Goal: Use online tool/utility: Utilize a website feature to perform a specific function

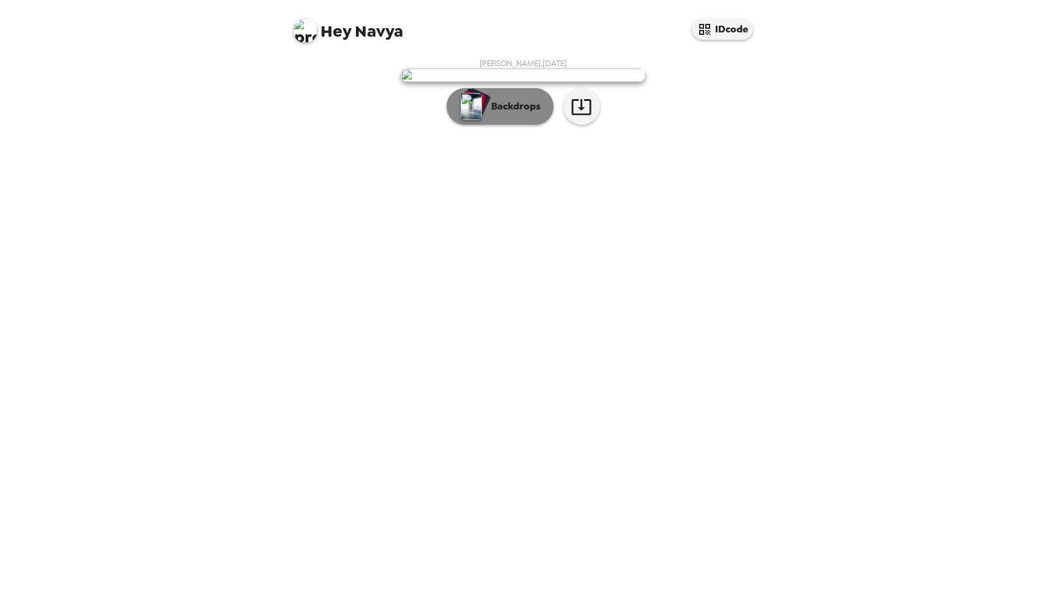
click at [503, 114] on p "Backdrops" at bounding box center [513, 106] width 56 height 15
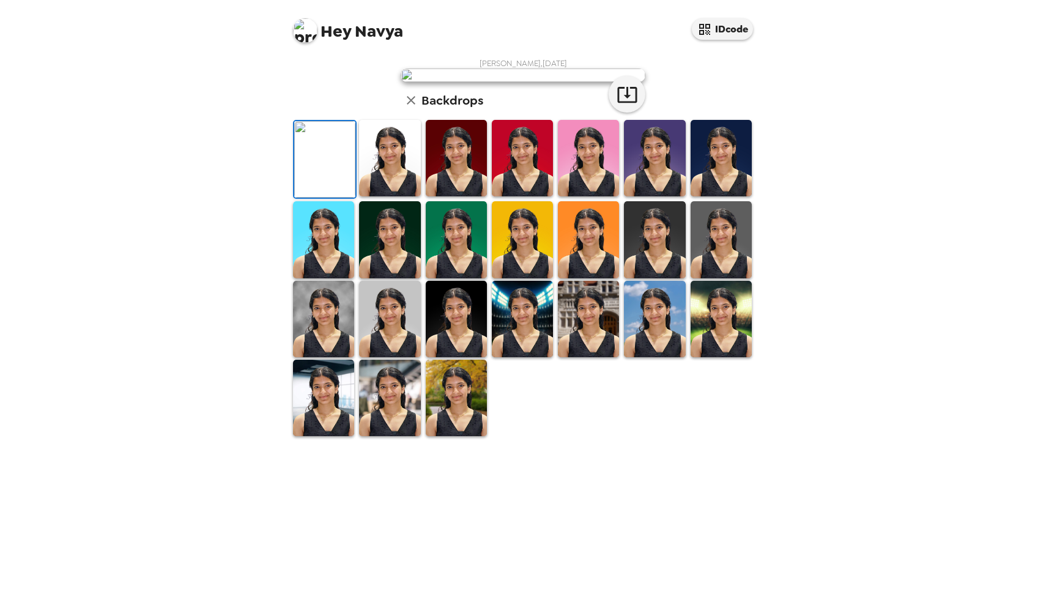
click at [406, 196] on img at bounding box center [389, 158] width 61 height 76
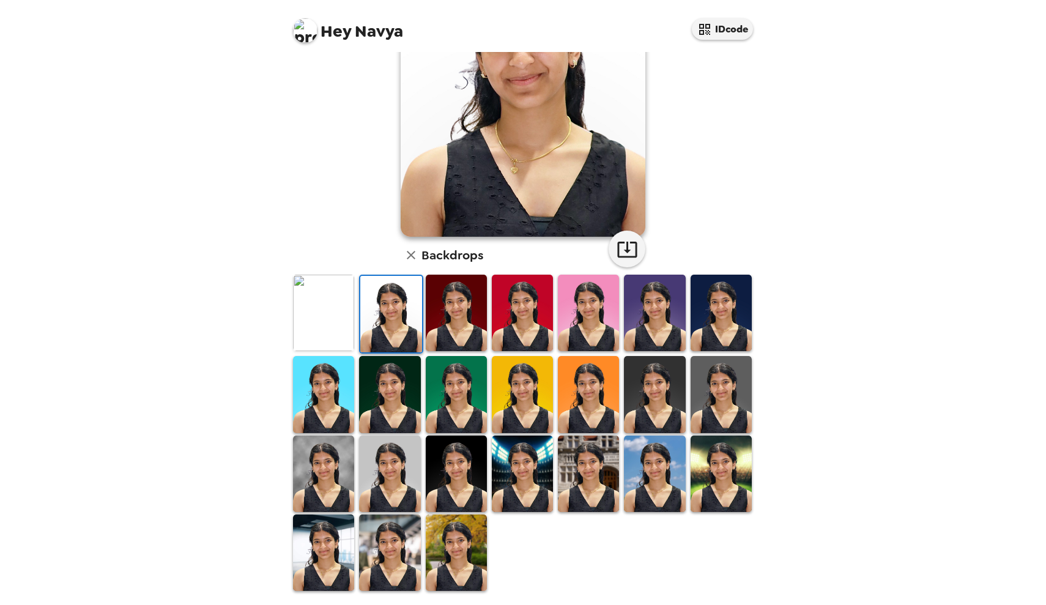
scroll to position [137, 0]
click at [513, 486] on img at bounding box center [522, 474] width 61 height 76
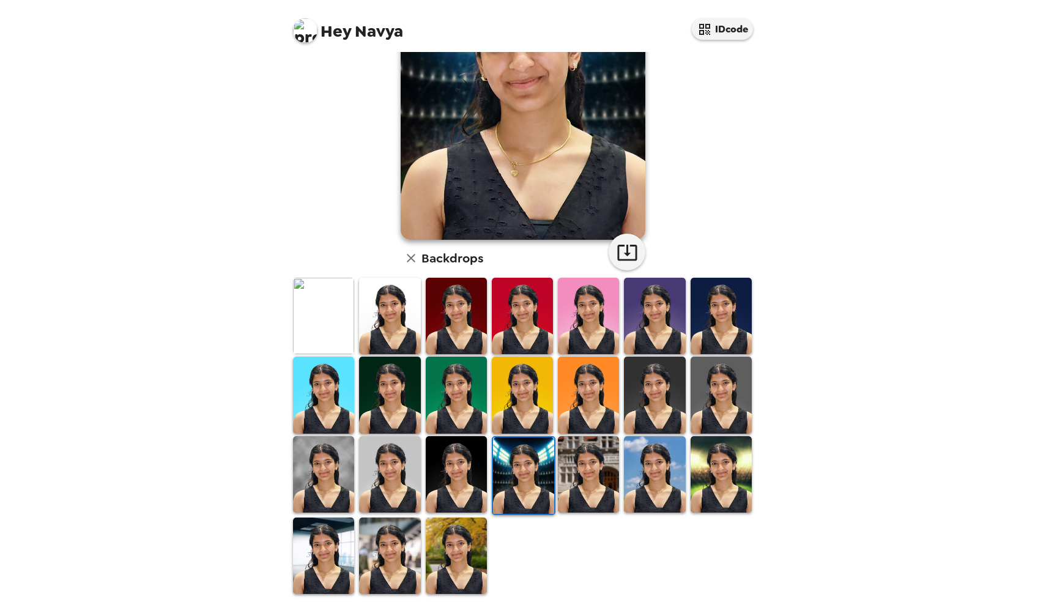
click at [458, 470] on img at bounding box center [456, 474] width 61 height 76
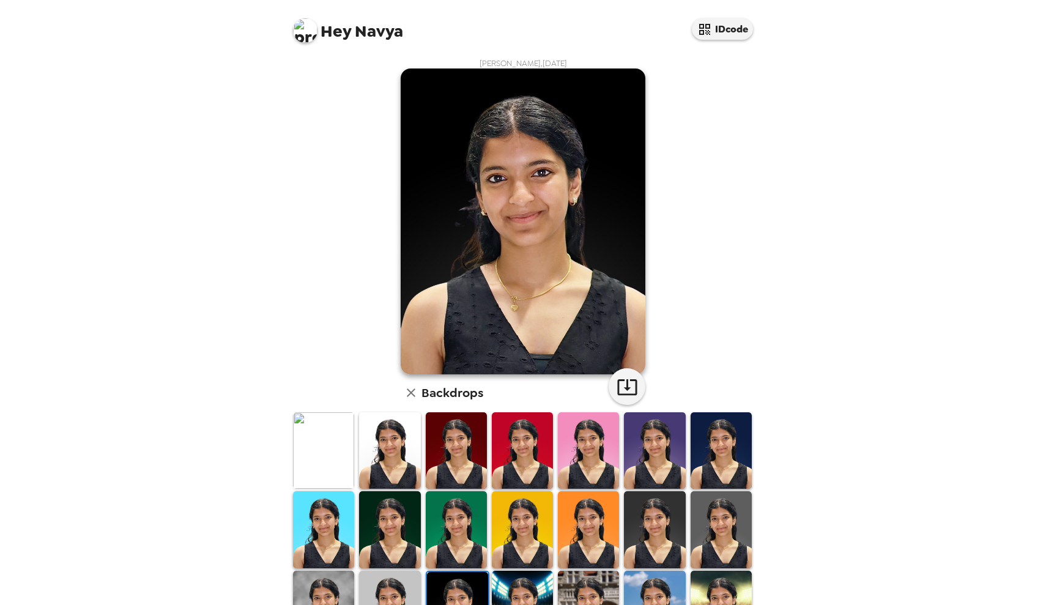
scroll to position [0, 0]
click at [395, 468] on img at bounding box center [389, 450] width 61 height 76
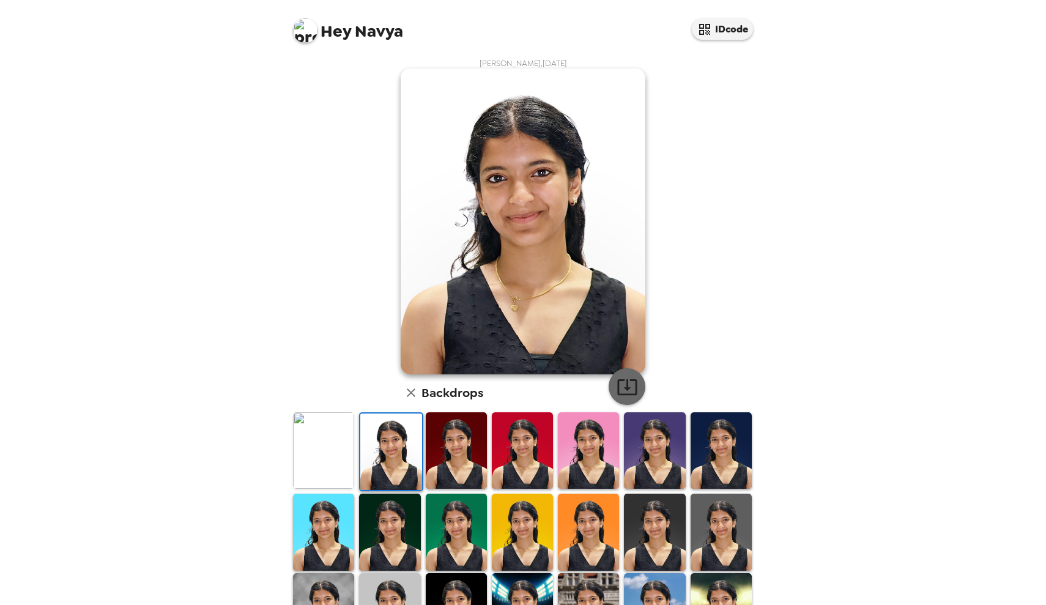
click at [627, 388] on icon "button" at bounding box center [627, 386] width 21 height 21
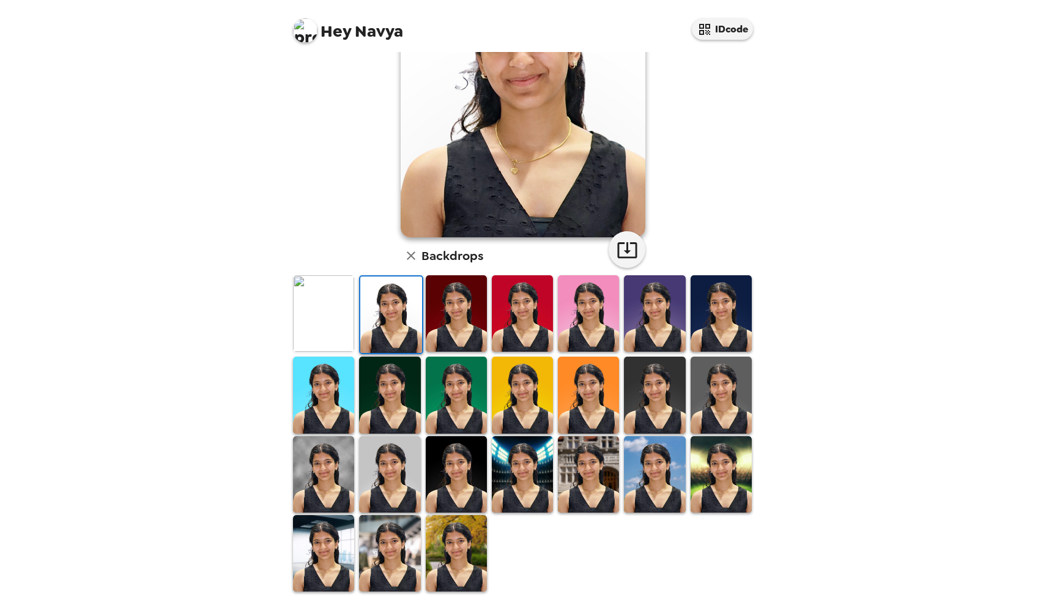
click at [704, 401] on img at bounding box center [721, 395] width 61 height 76
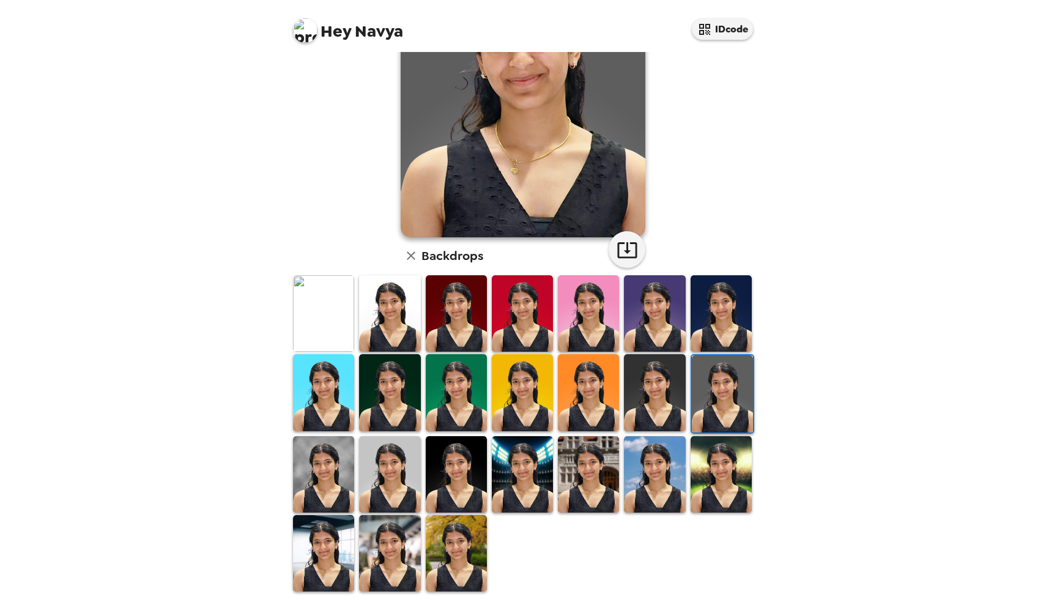
scroll to position [135, 0]
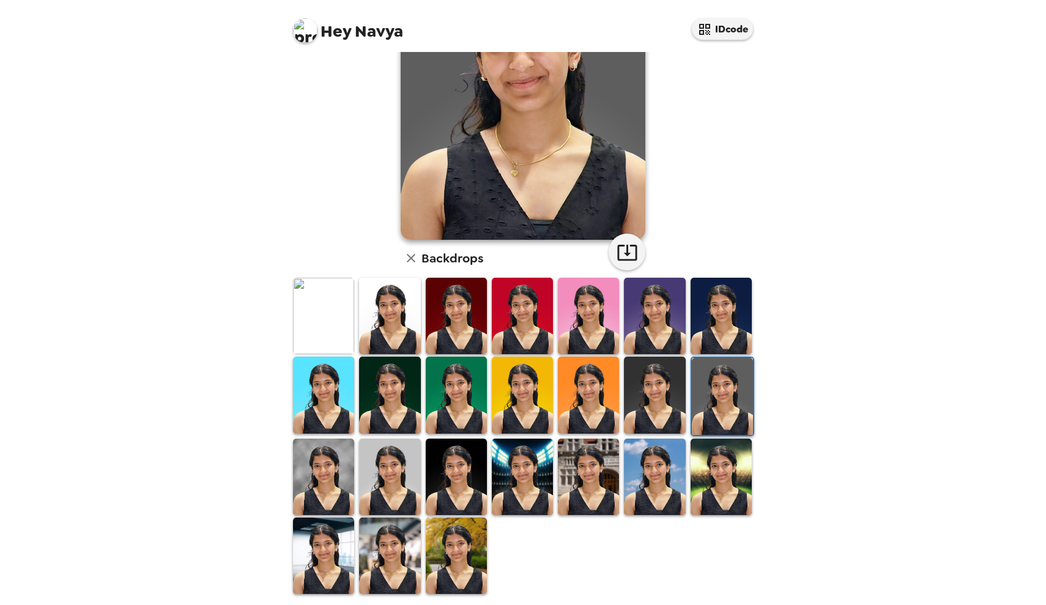
click at [353, 456] on img at bounding box center [323, 477] width 61 height 76
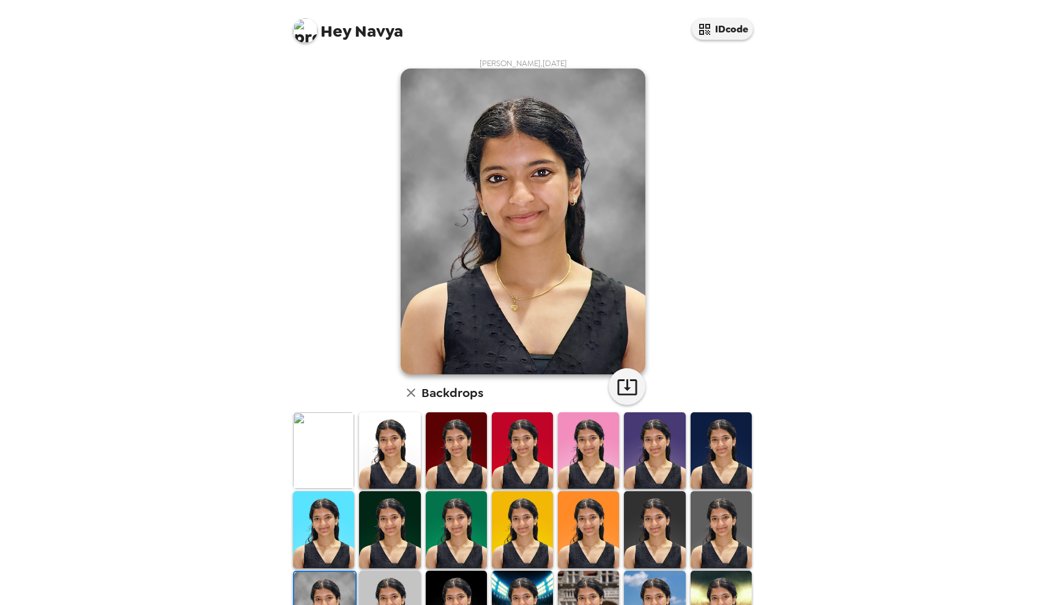
scroll to position [0, 0]
click at [401, 594] on img at bounding box center [389, 609] width 61 height 76
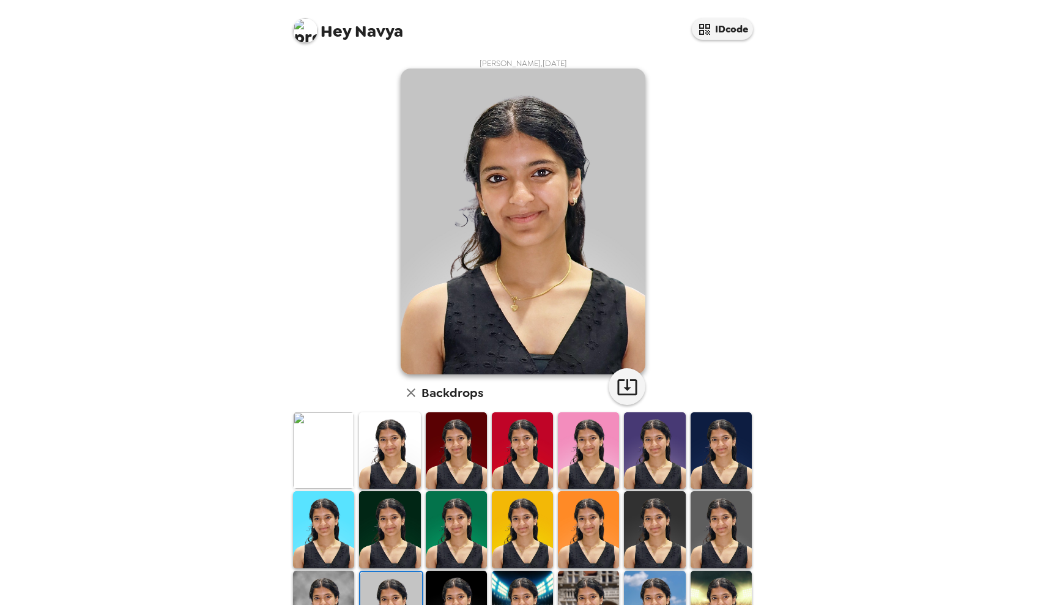
click at [344, 584] on img at bounding box center [323, 609] width 61 height 76
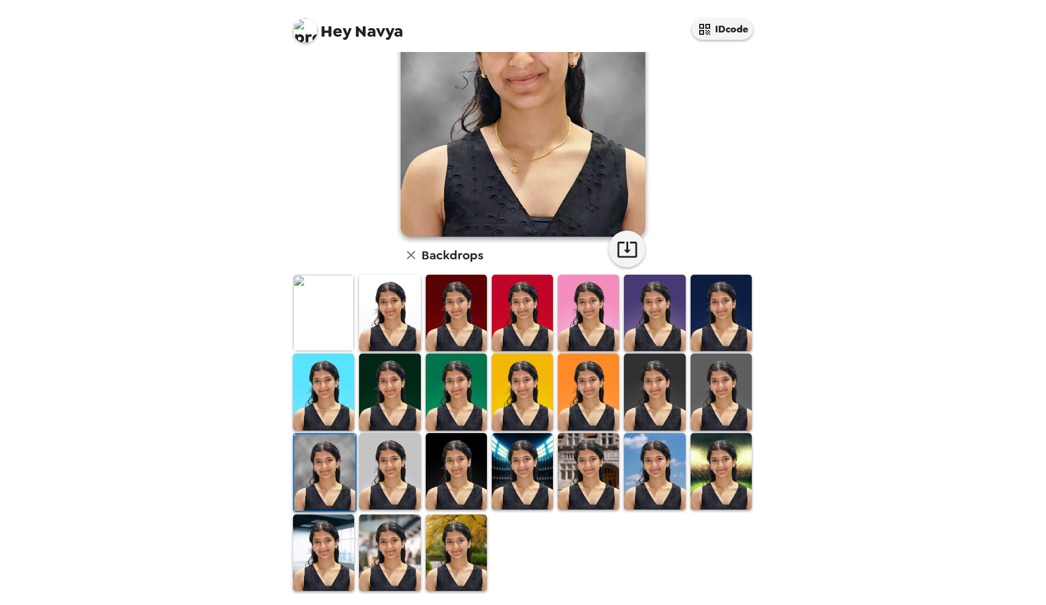
scroll to position [137, 0]
click at [464, 557] on img at bounding box center [456, 553] width 61 height 76
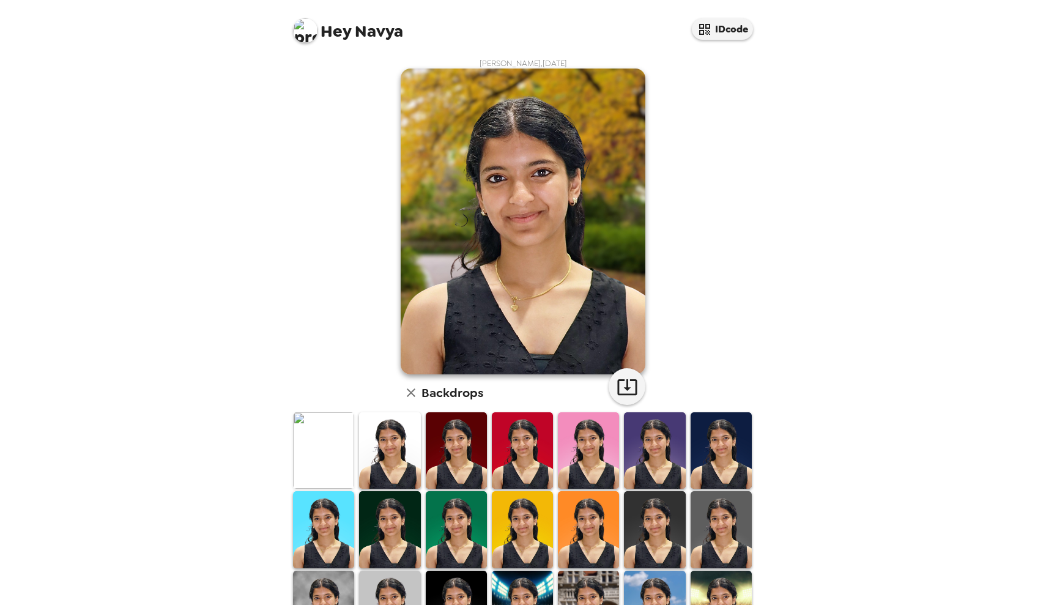
scroll to position [0, 0]
click at [628, 385] on icon "button" at bounding box center [627, 386] width 21 height 21
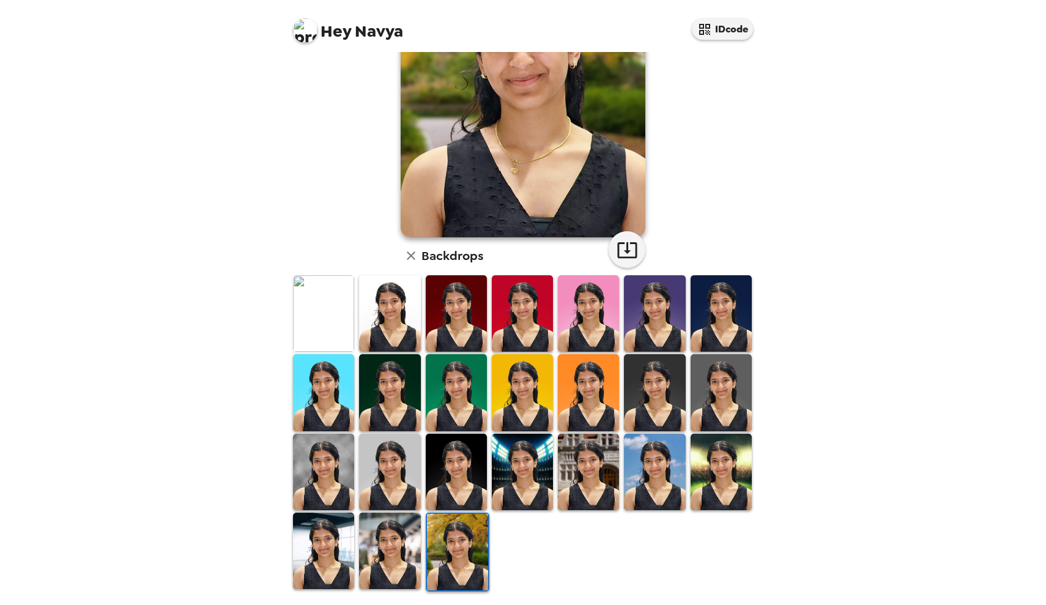
click at [382, 546] on img at bounding box center [389, 551] width 61 height 76
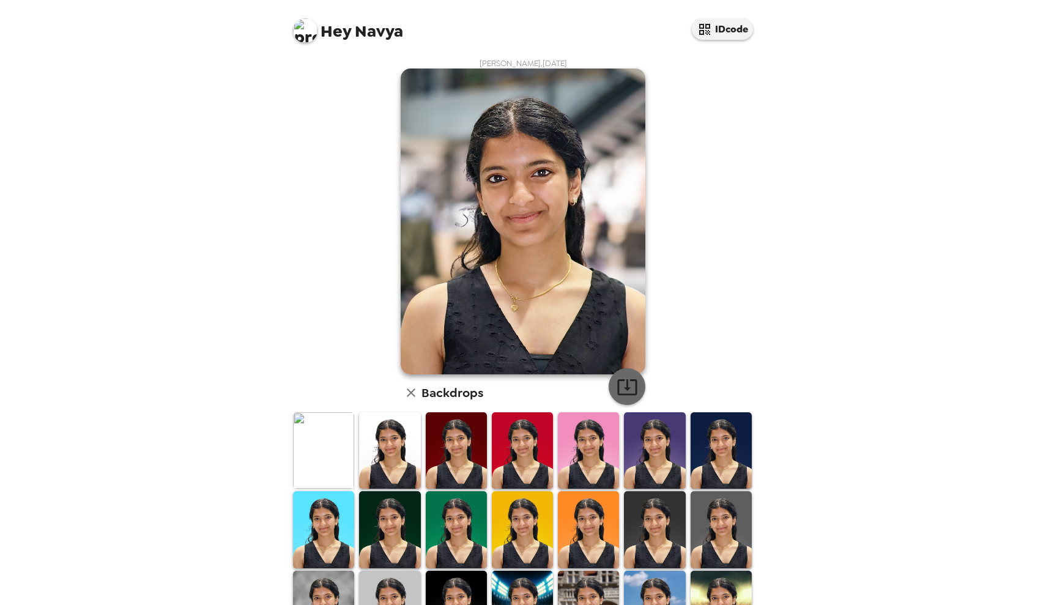
click at [625, 382] on icon "button" at bounding box center [627, 386] width 21 height 21
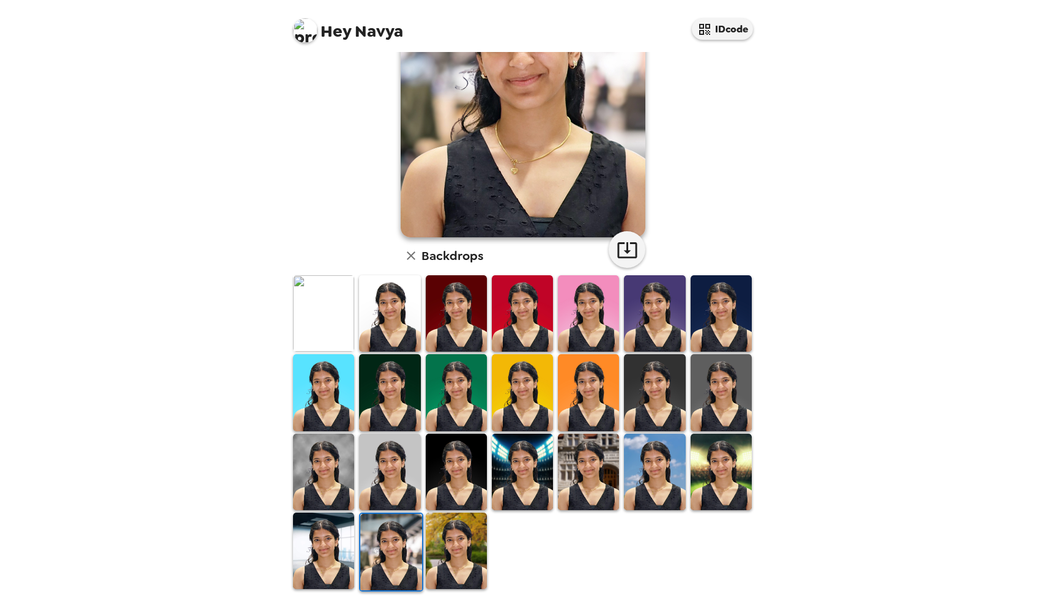
click at [339, 549] on img at bounding box center [323, 551] width 61 height 76
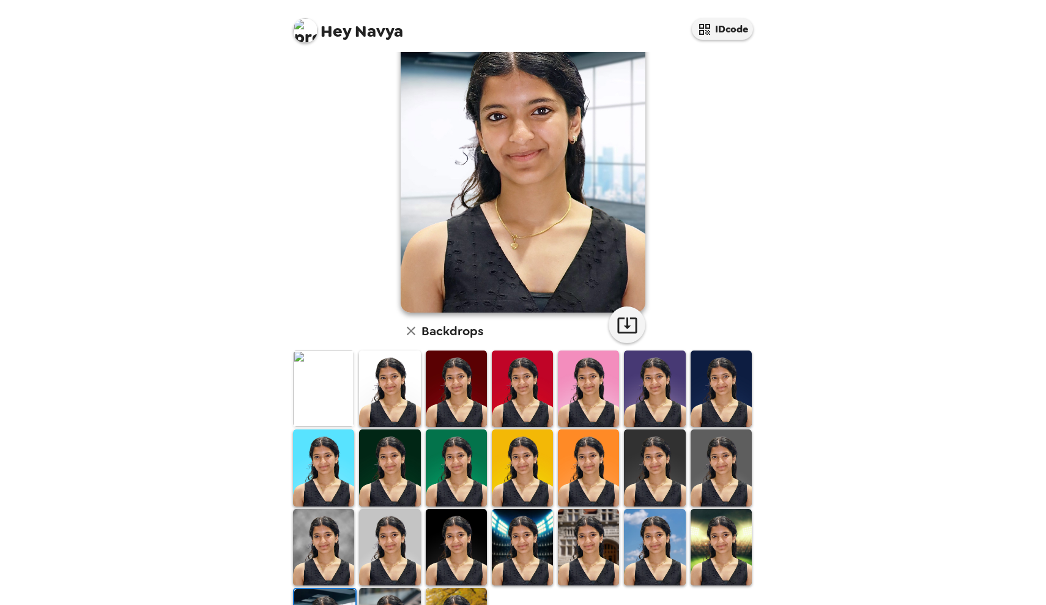
scroll to position [63, 0]
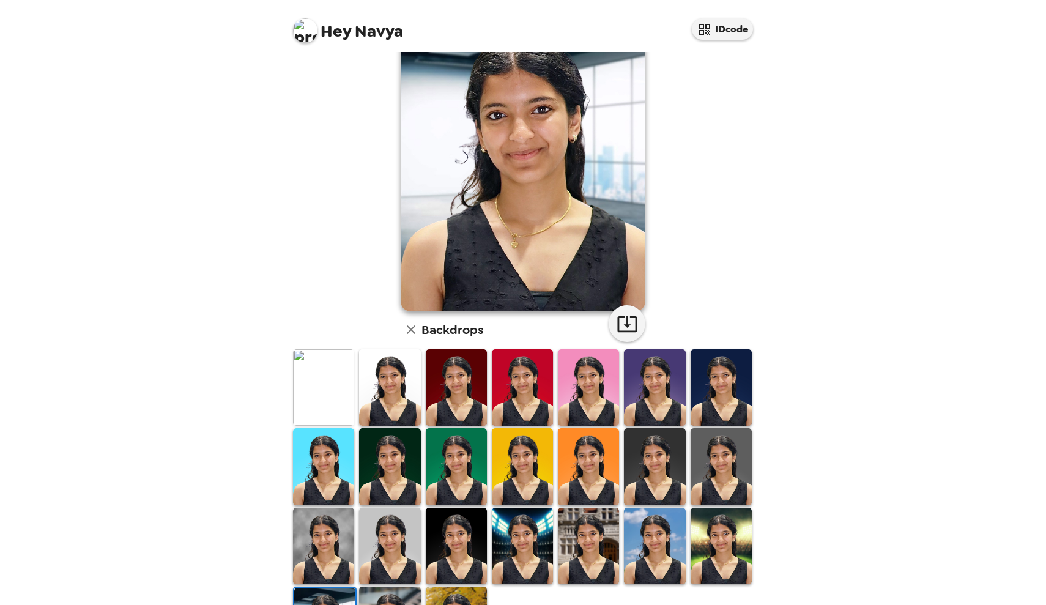
click at [718, 530] on img at bounding box center [721, 546] width 61 height 76
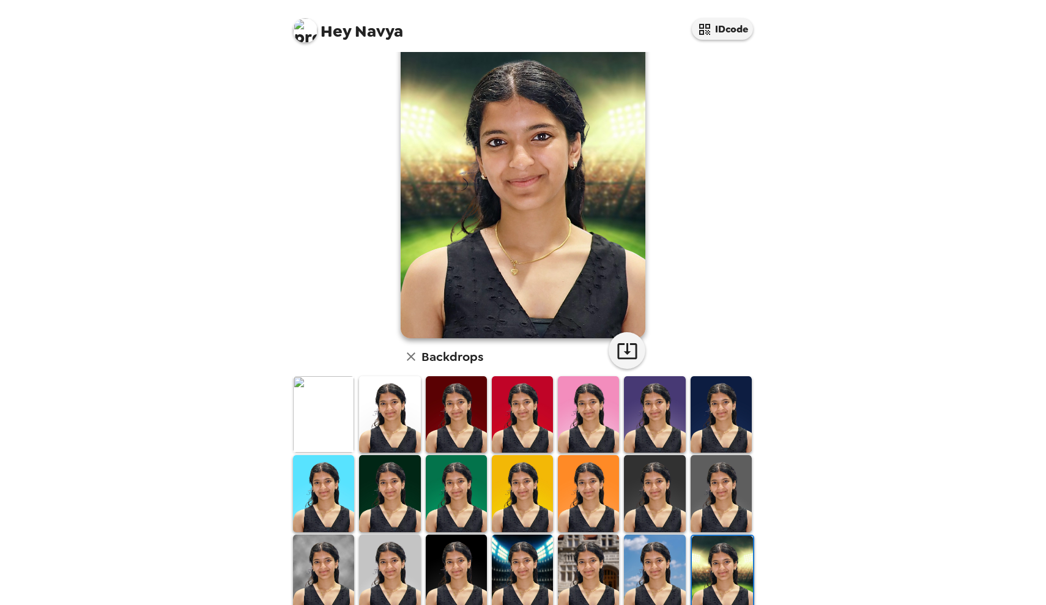
click at [646, 552] on img at bounding box center [654, 573] width 61 height 76
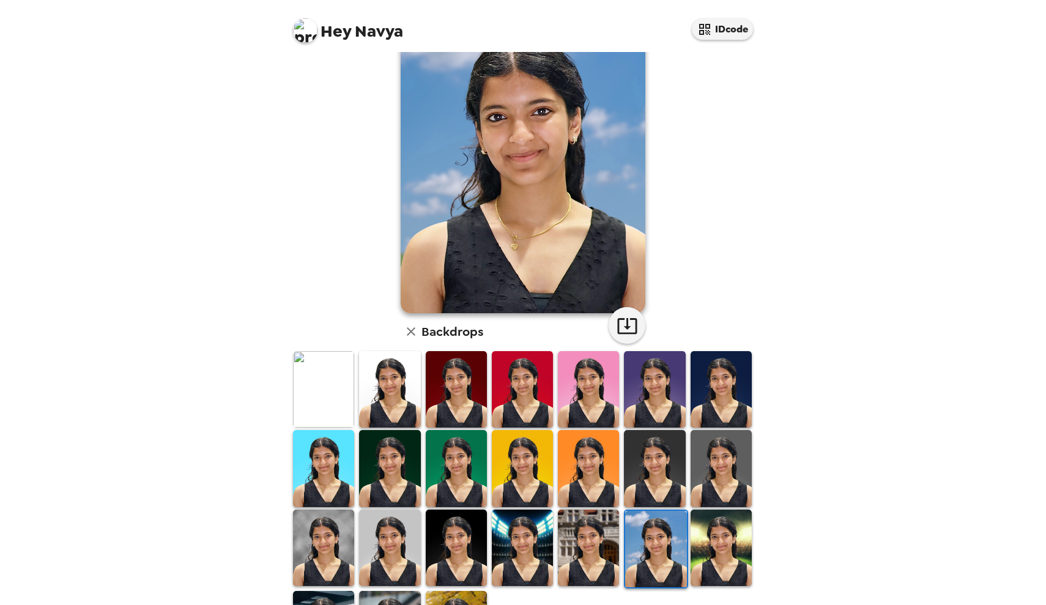
scroll to position [98, 0]
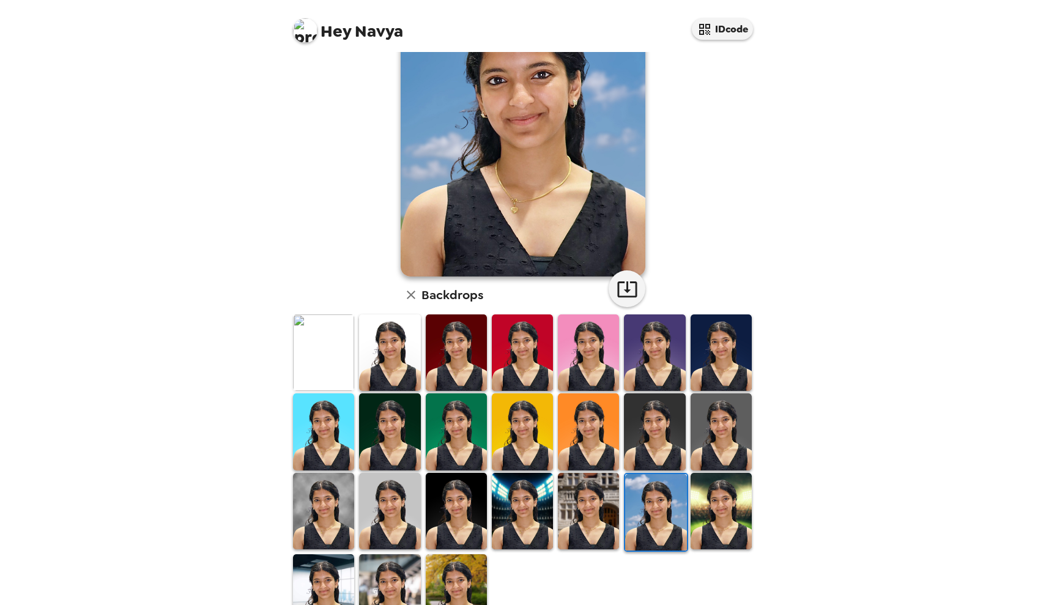
click at [593, 509] on img at bounding box center [588, 511] width 61 height 76
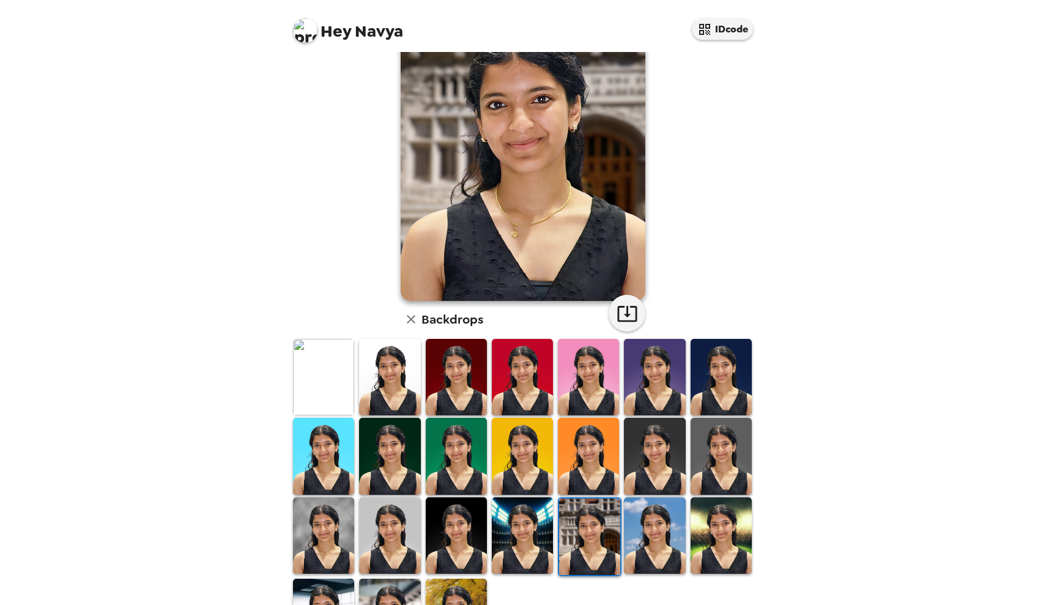
scroll to position [83, 0]
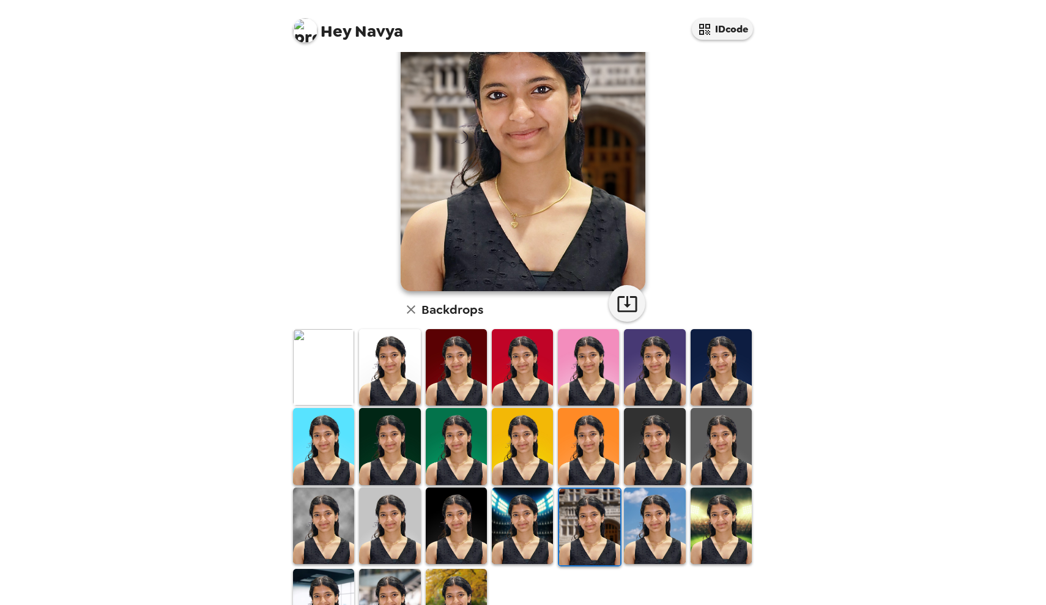
click at [520, 517] on img at bounding box center [522, 526] width 61 height 76
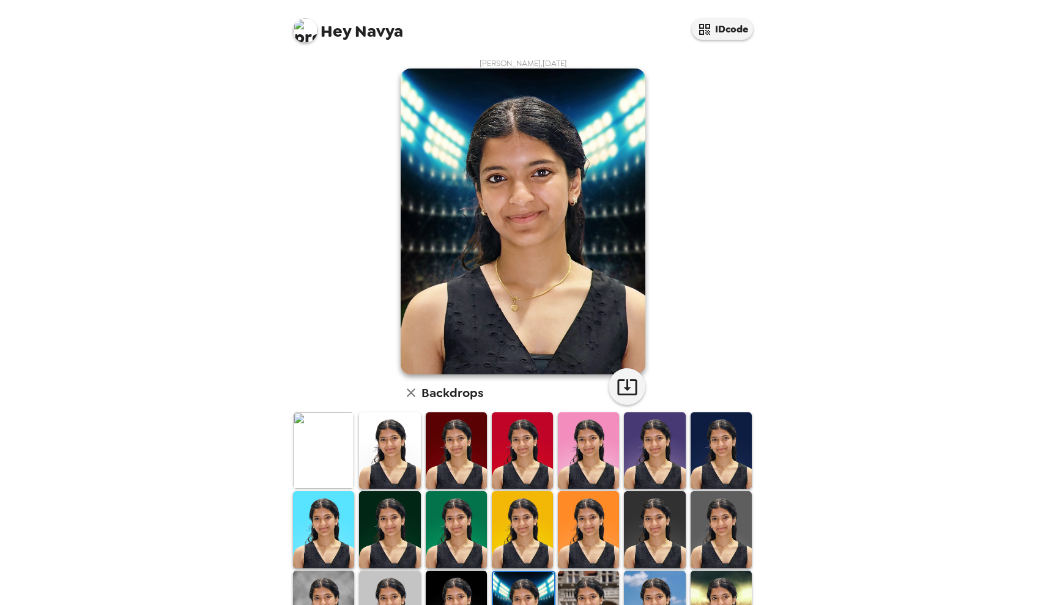
scroll to position [0, 0]
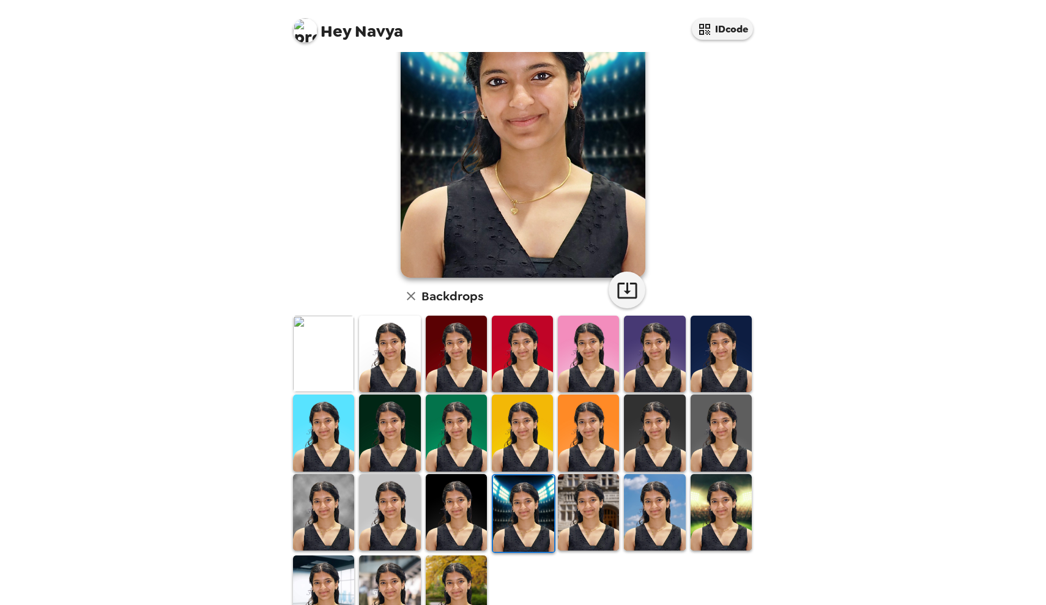
click at [462, 507] on img at bounding box center [456, 512] width 61 height 76
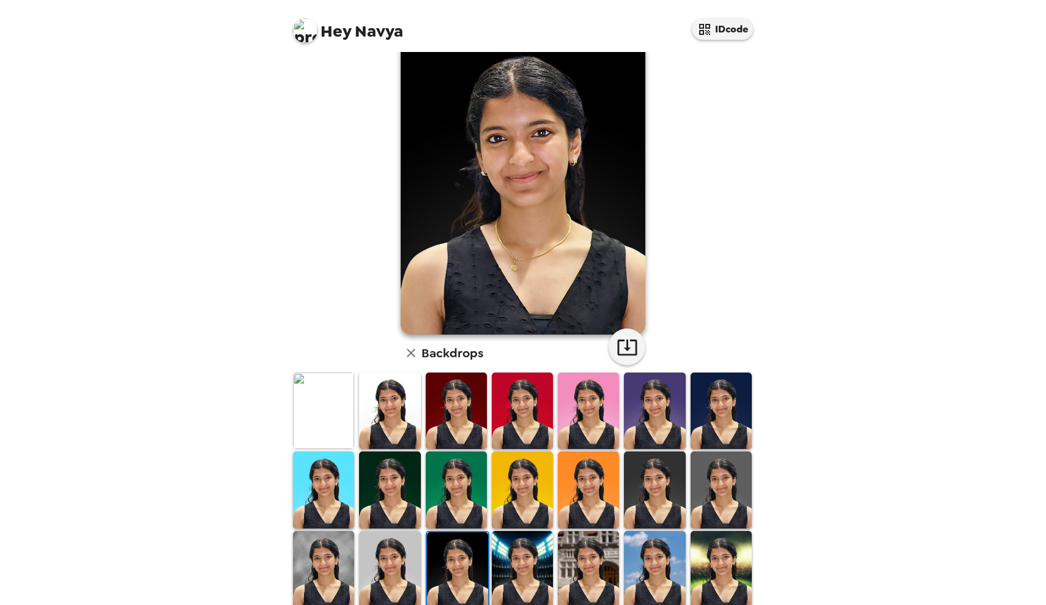
click at [376, 569] on img at bounding box center [389, 569] width 61 height 76
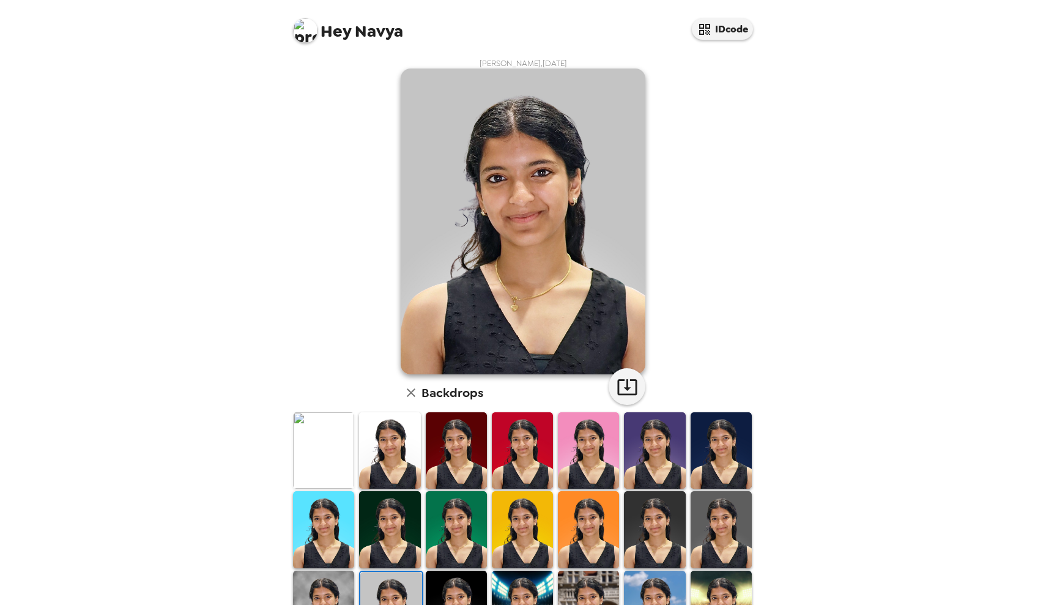
click at [414, 453] on img at bounding box center [389, 450] width 61 height 76
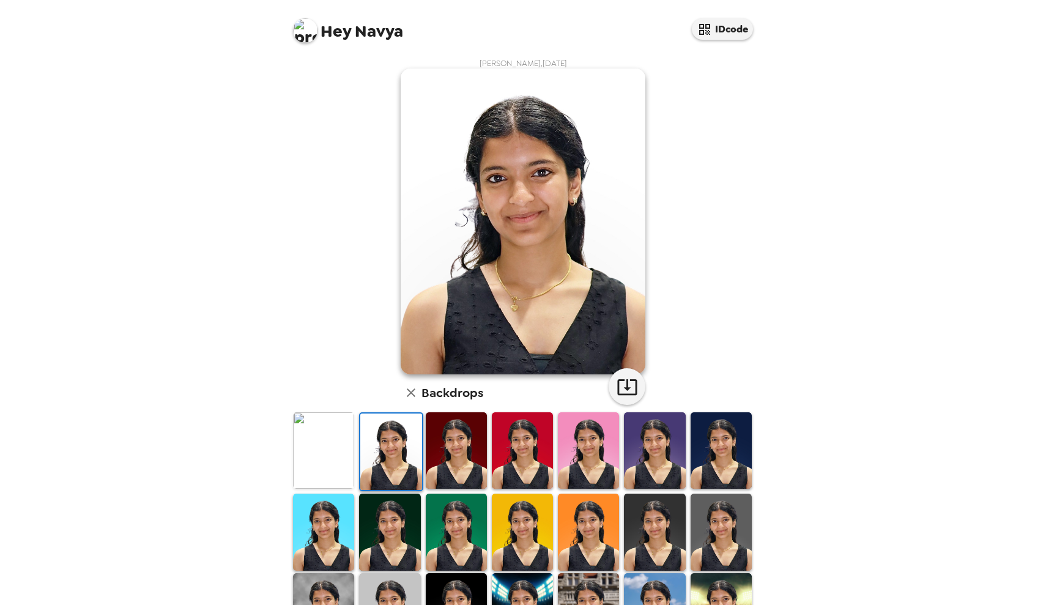
scroll to position [4, 0]
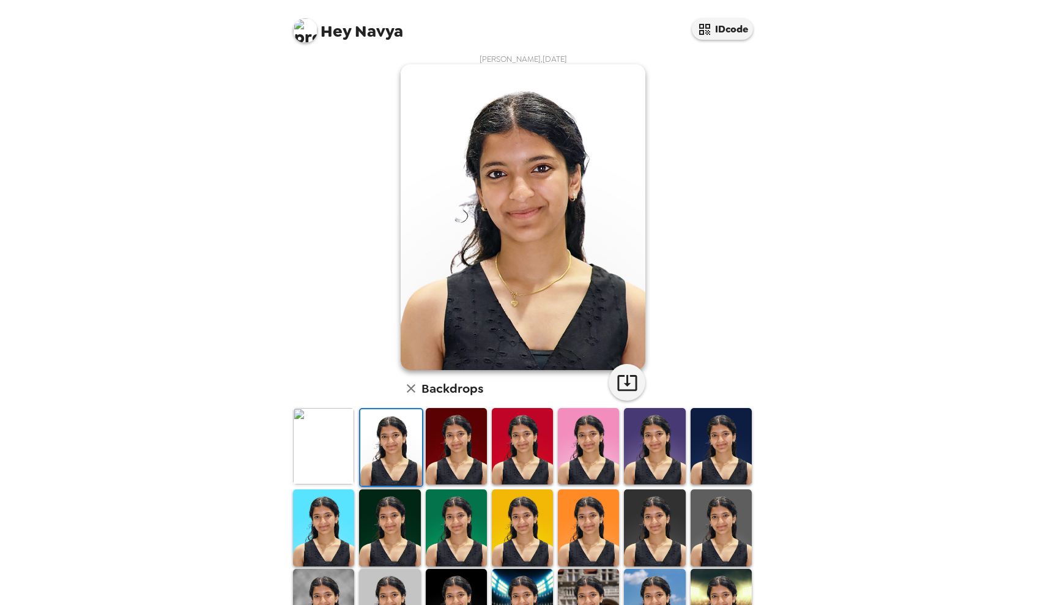
click at [313, 441] on img at bounding box center [323, 446] width 61 height 76
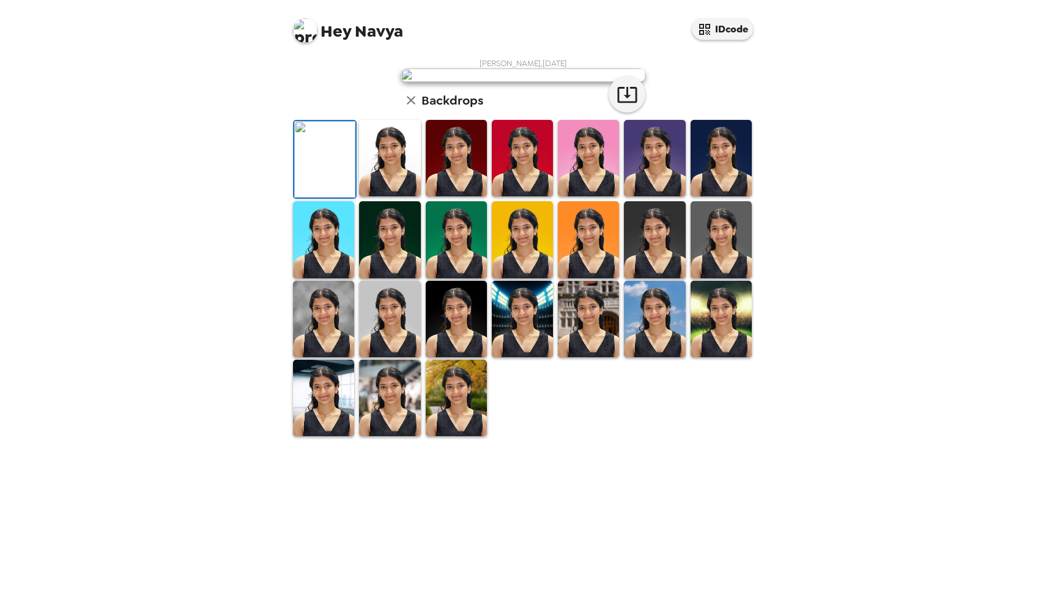
scroll to position [0, 0]
